Goal: Information Seeking & Learning: Learn about a topic

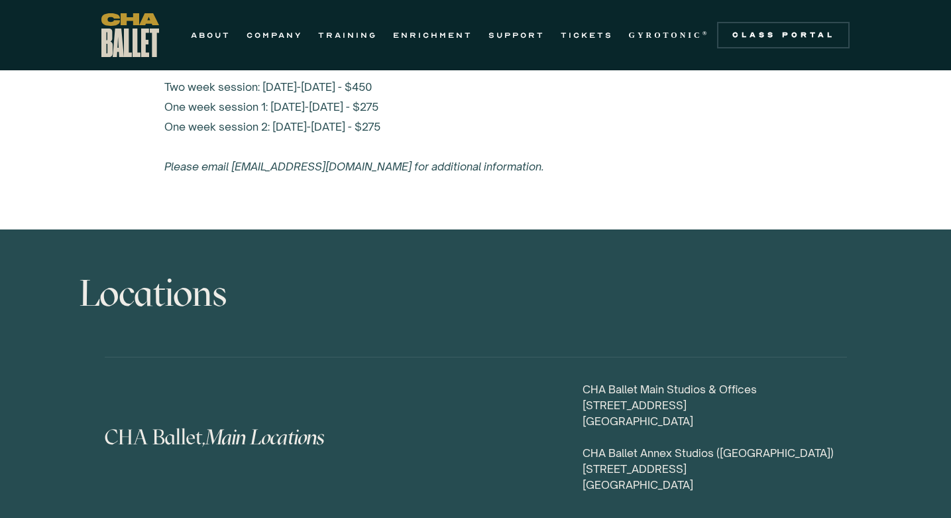
scroll to position [6006, 0]
click at [247, 425] on em "Main Locations" at bounding box center [281, 437] width 120 height 25
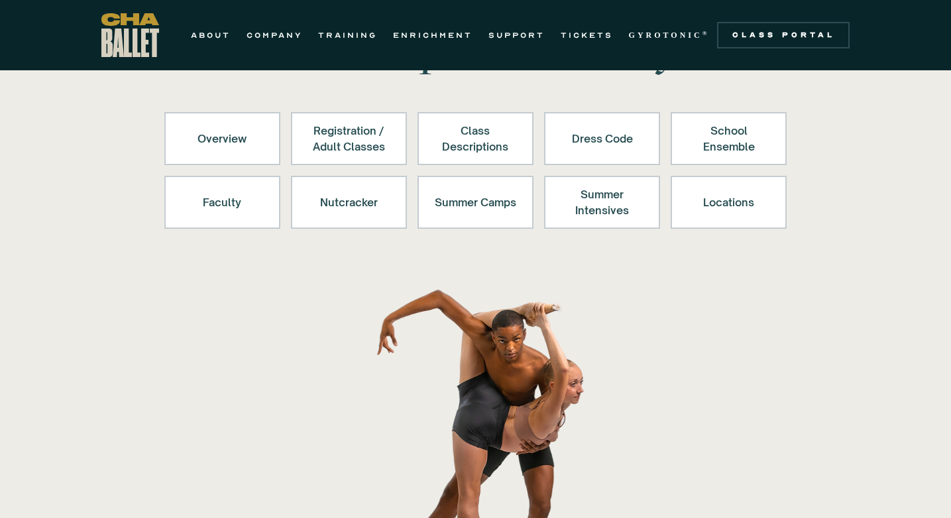
scroll to position [94, 0]
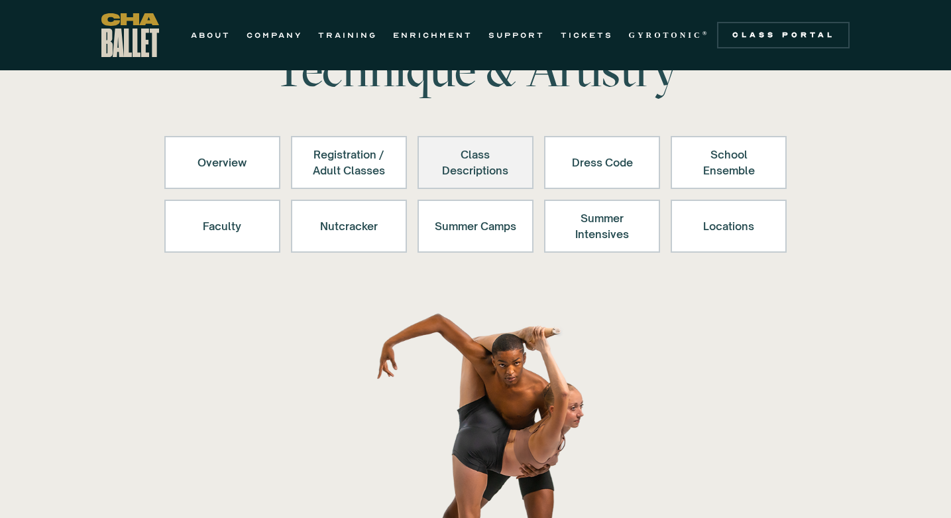
click at [467, 160] on div "Class Descriptions" at bounding box center [476, 162] width 82 height 32
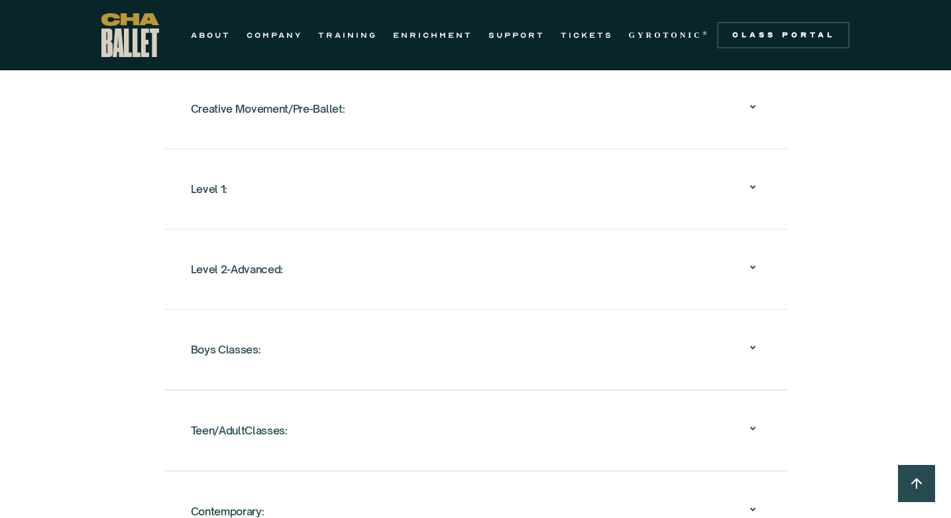
scroll to position [1430, 0]
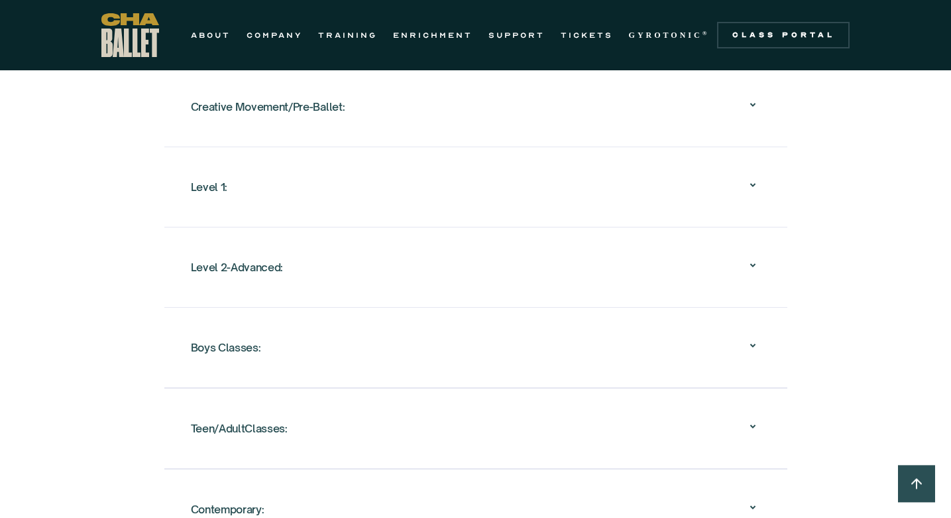
scroll to position [94, 0]
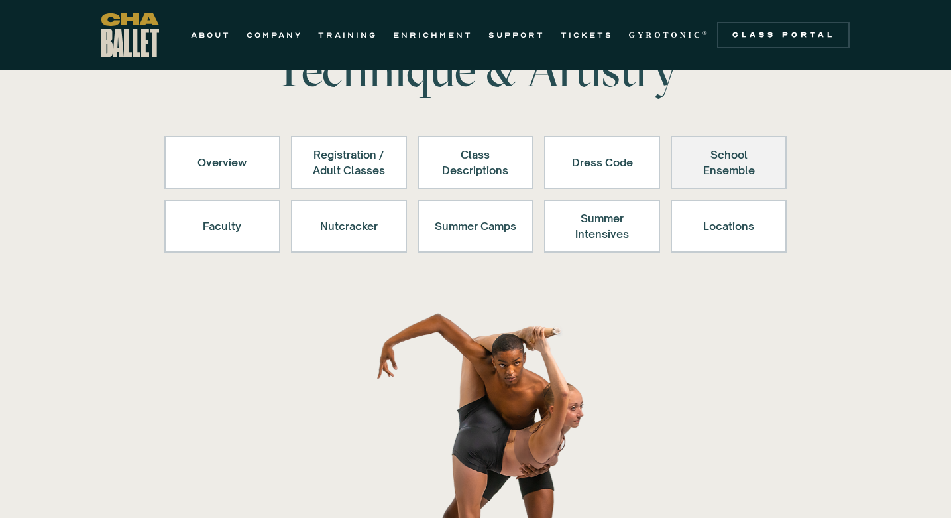
click at [721, 164] on div "School Ensemble" at bounding box center [729, 162] width 82 height 32
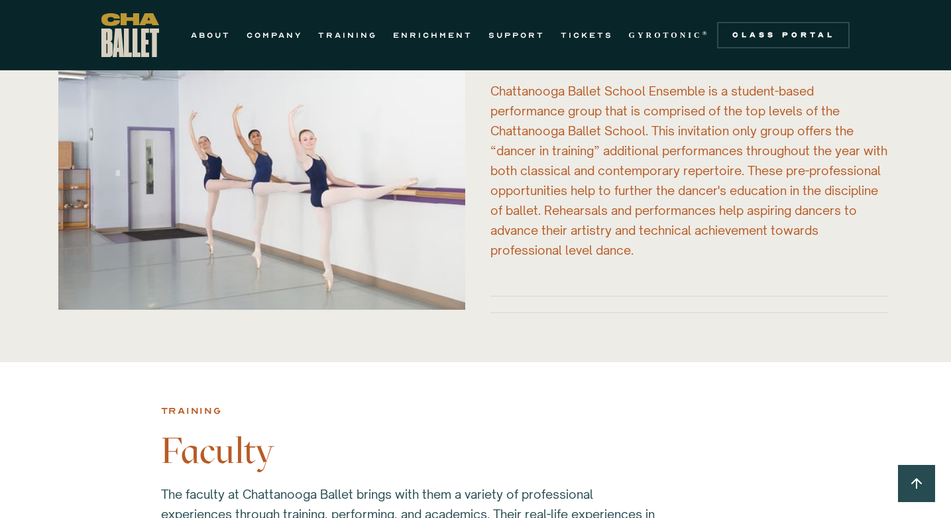
scroll to position [3179, 0]
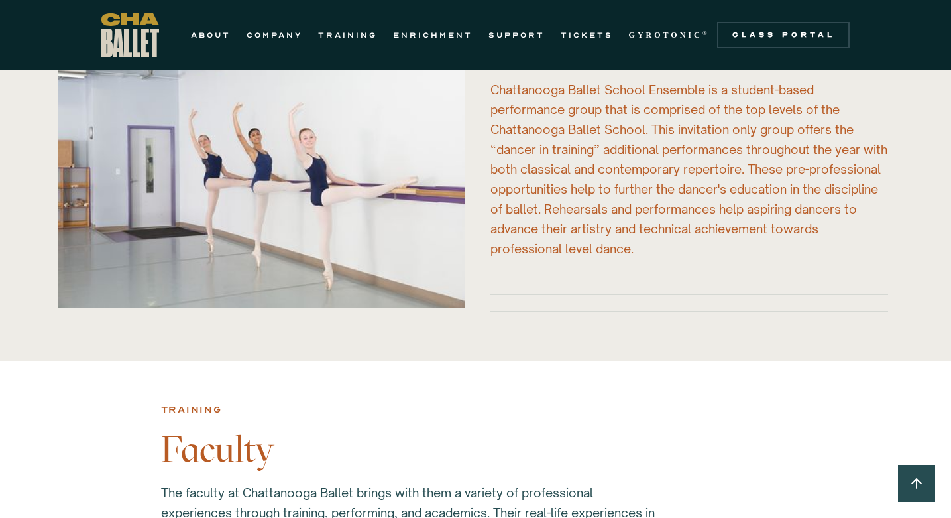
scroll to position [94, 0]
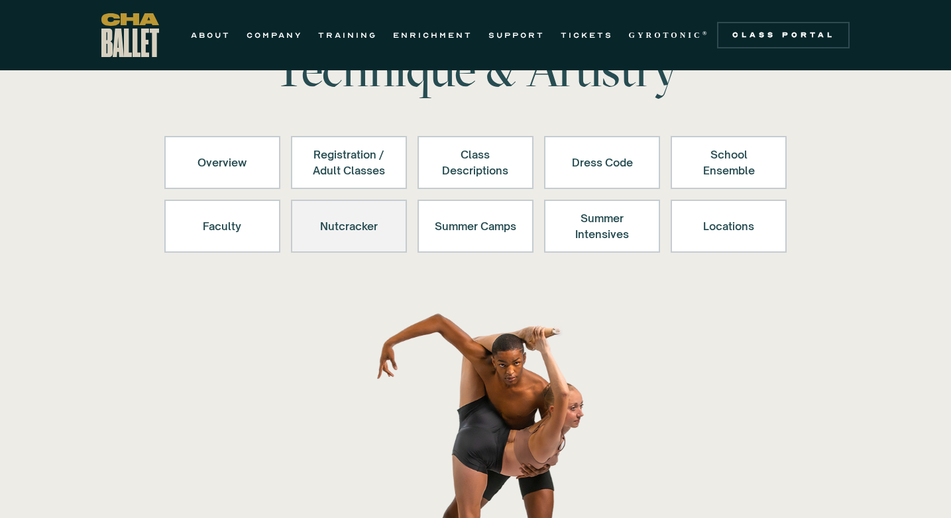
click at [347, 235] on div "Nutcracker" at bounding box center [349, 226] width 82 height 32
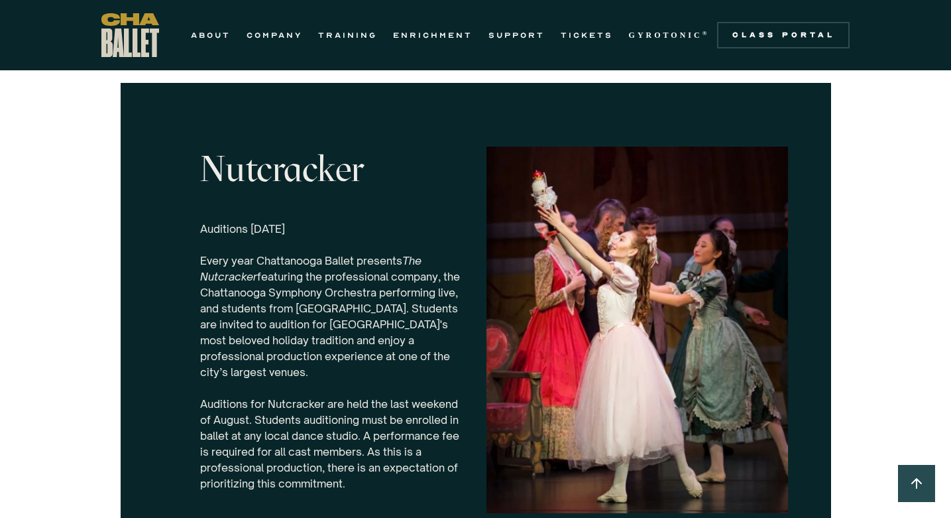
scroll to position [4073, 0]
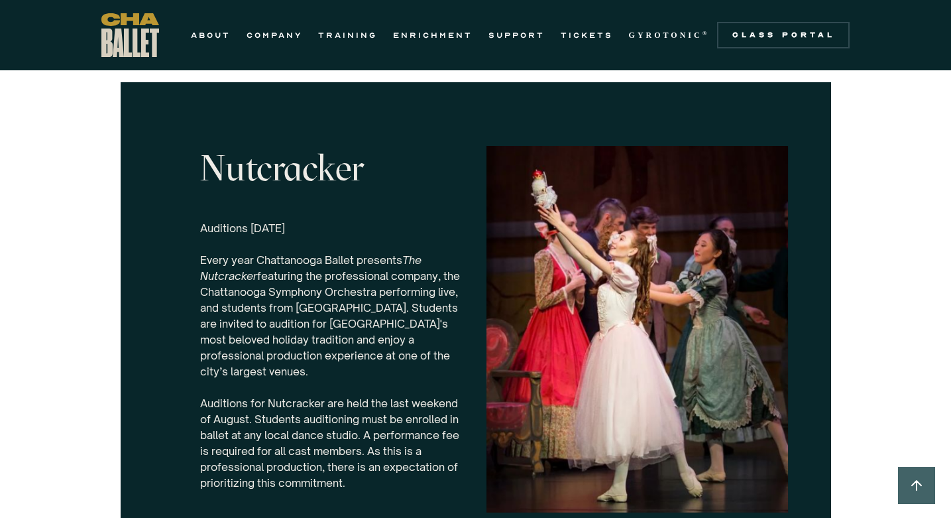
scroll to position [94, 0]
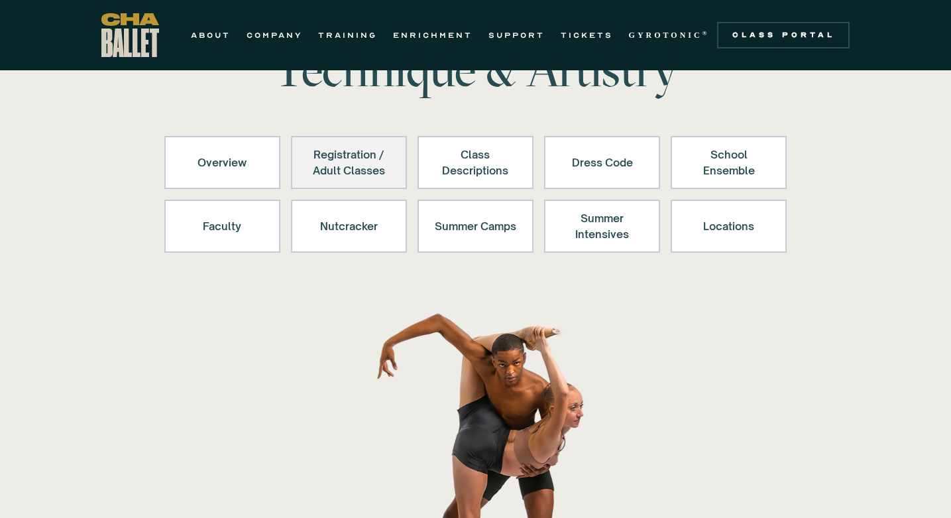
click at [359, 168] on div "Registration / Adult Classes" at bounding box center [349, 162] width 82 height 32
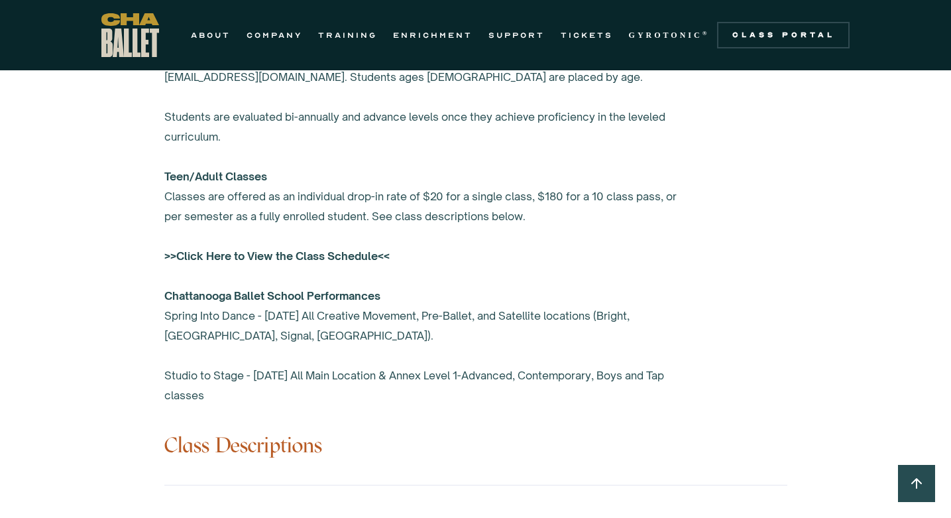
scroll to position [1017, 0]
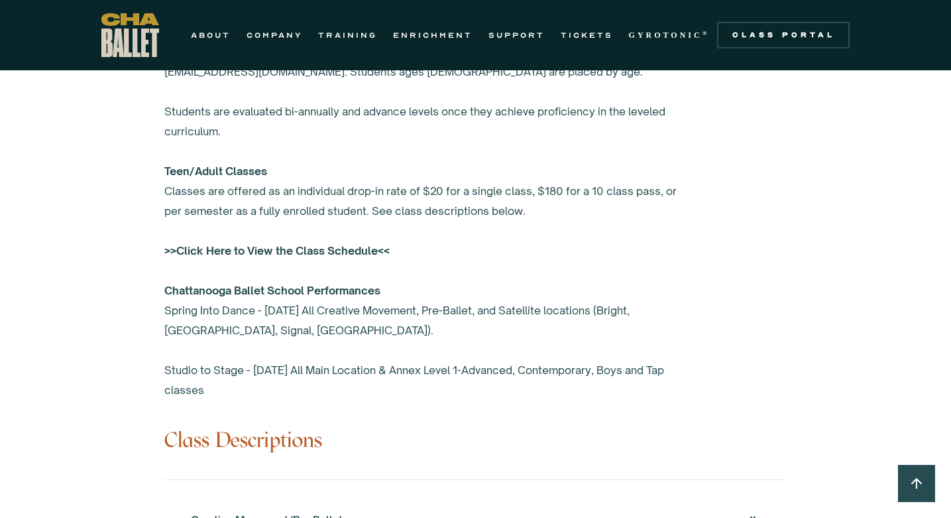
click at [227, 253] on strong ">>Click Here to View the Class Schedule<<" at bounding box center [276, 250] width 225 height 13
click at [208, 32] on link "ABOUT" at bounding box center [211, 35] width 40 height 16
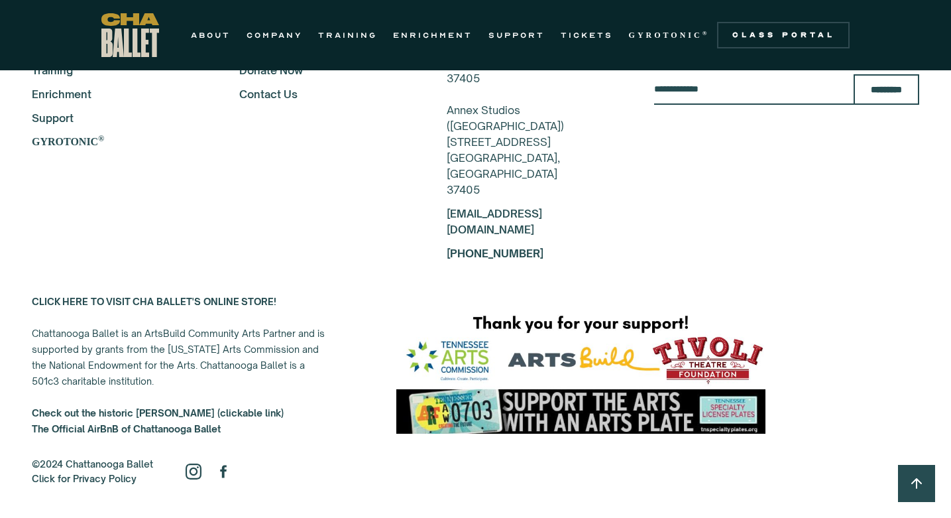
scroll to position [3371, 0]
click at [57, 296] on strong "CLICK HERE TO VISIT CHA BALLET'S ONLINE STORE!" at bounding box center [154, 301] width 245 height 11
